Goal: Task Accomplishment & Management: Manage account settings

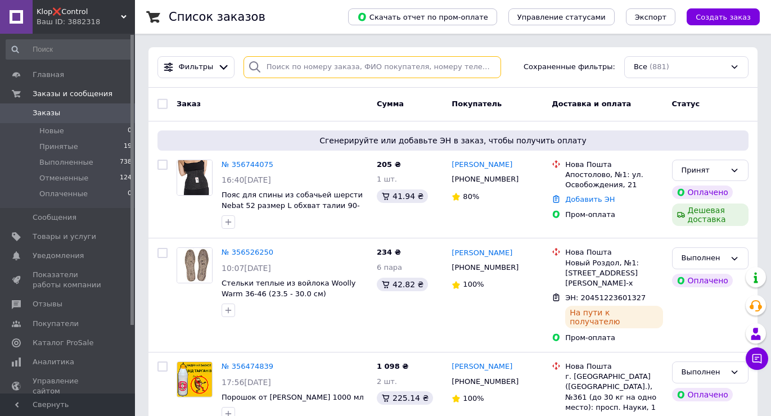
click at [270, 69] on input "search" at bounding box center [371, 67] width 257 height 22
paste input "356920257"
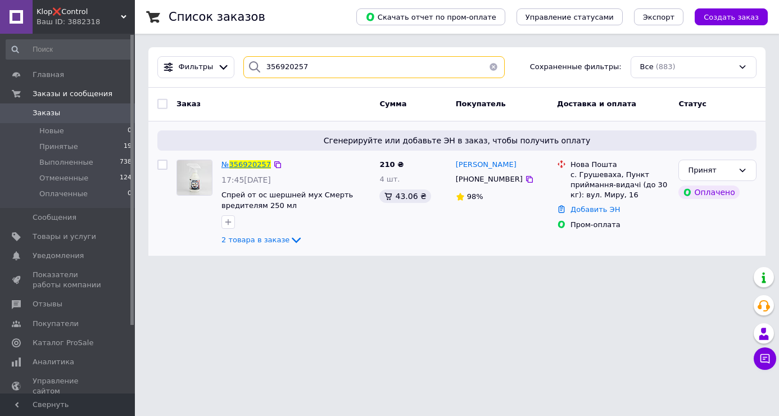
type input "356920257"
click at [250, 165] on span "356920257" at bounding box center [250, 164] width 42 height 8
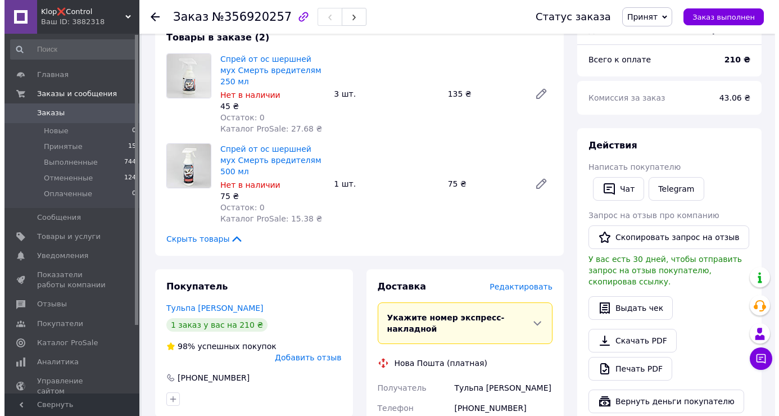
scroll to position [439, 0]
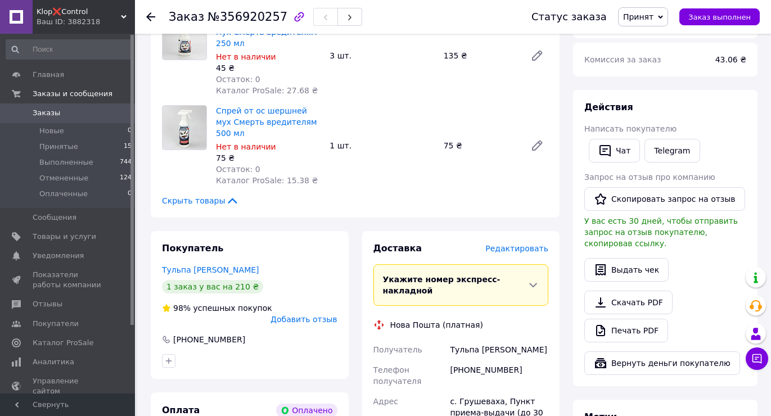
click at [516, 244] on span "Редактировать" at bounding box center [516, 248] width 63 height 9
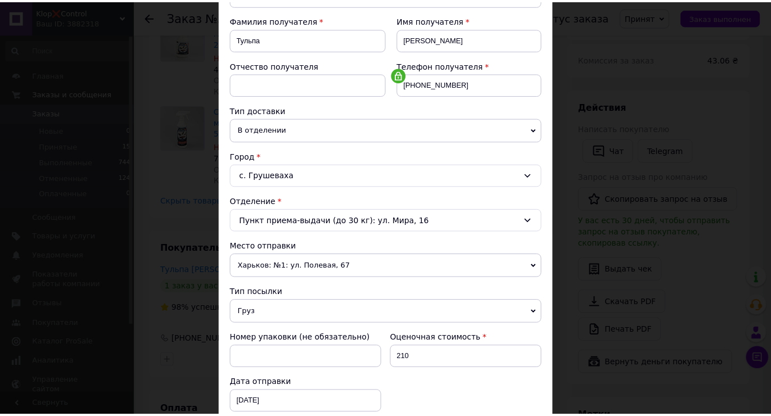
scroll to position [330, 0]
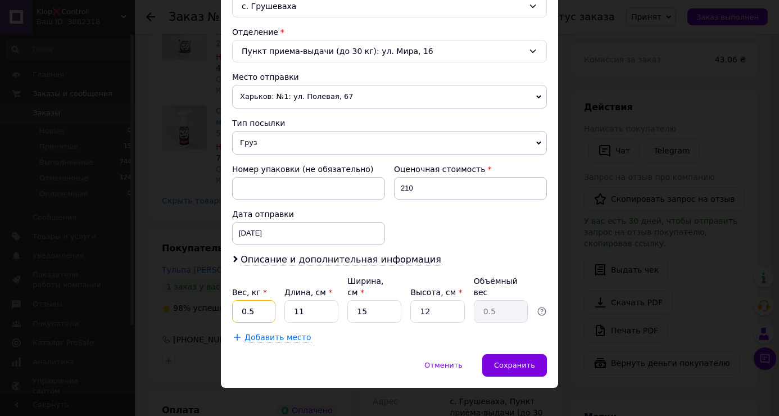
click at [257, 302] on input "0.5" at bounding box center [253, 311] width 43 height 22
type input "1.654"
type input "2"
type input "0.1"
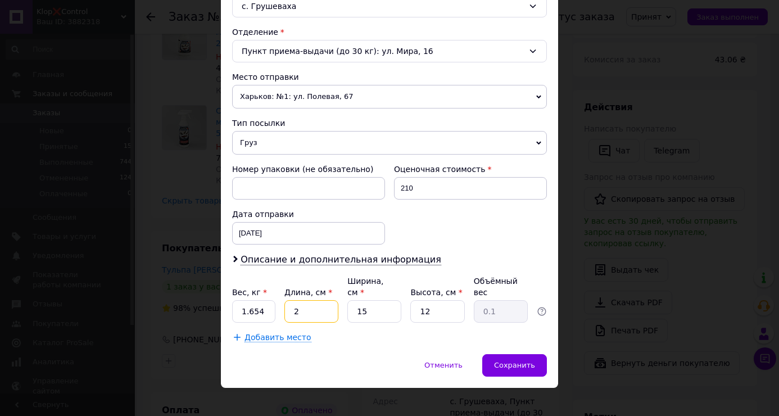
type input "24"
type input "1.08"
type input "24"
type input "2"
type input "0.14"
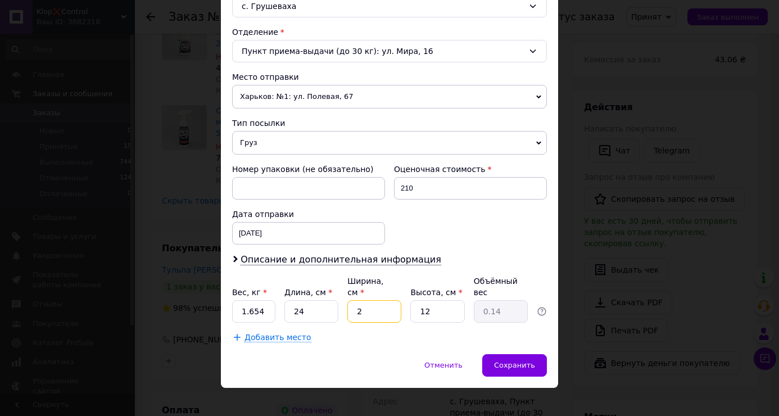
type input "24"
type input "1.73"
type input "24"
type input "1"
type input "0.14"
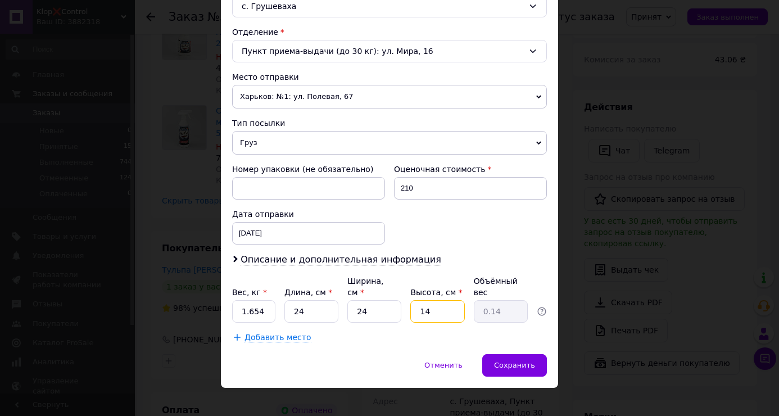
type input "145"
type input "20.88"
type input "14"
type input "2.02"
type input "1"
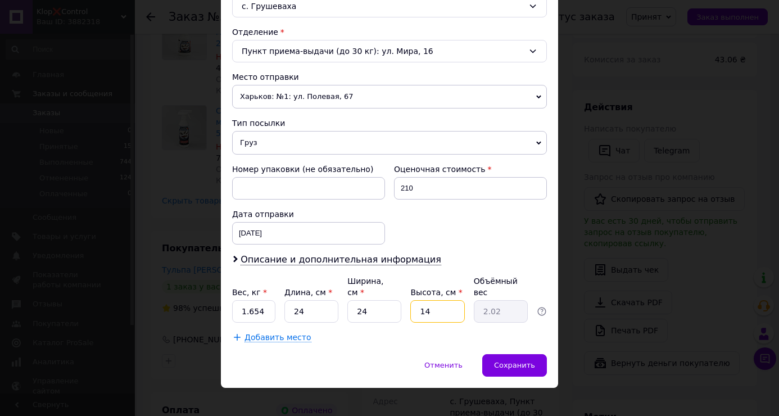
type input "0.14"
type input "15"
type input "2.16"
type input "15"
click at [529, 361] on span "Сохранить" at bounding box center [514, 365] width 41 height 8
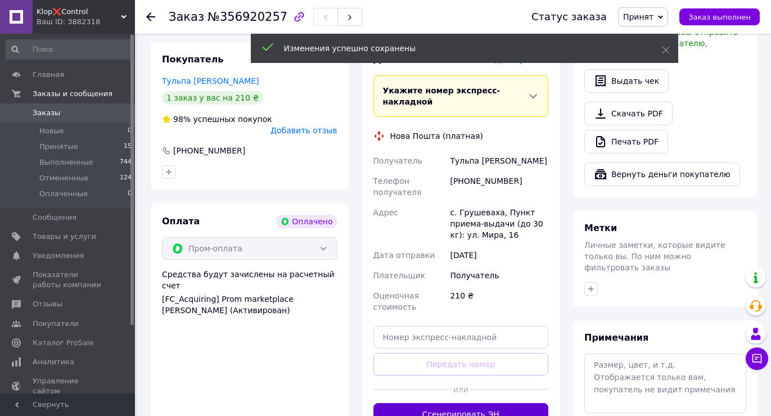
scroll to position [664, 0]
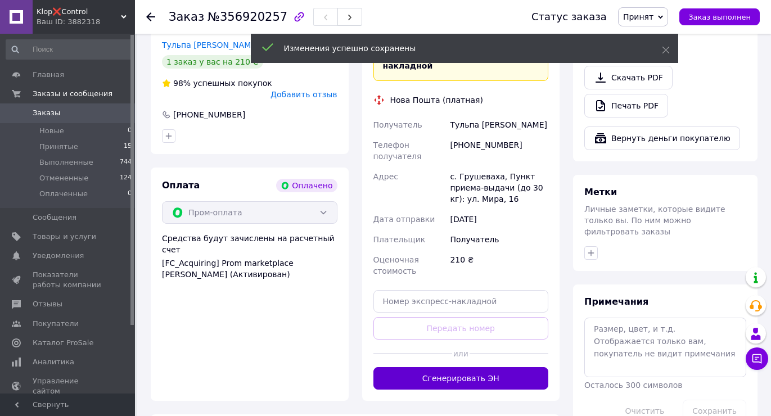
click at [504, 367] on button "Сгенерировать ЭН" at bounding box center [460, 378] width 175 height 22
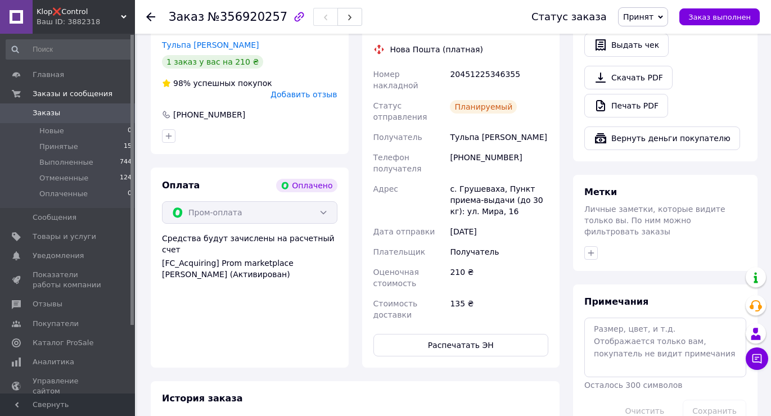
click at [476, 64] on div "20451225346355" at bounding box center [498, 79] width 103 height 31
copy div "20451225346355"
